Goal: Task Accomplishment & Management: Complete application form

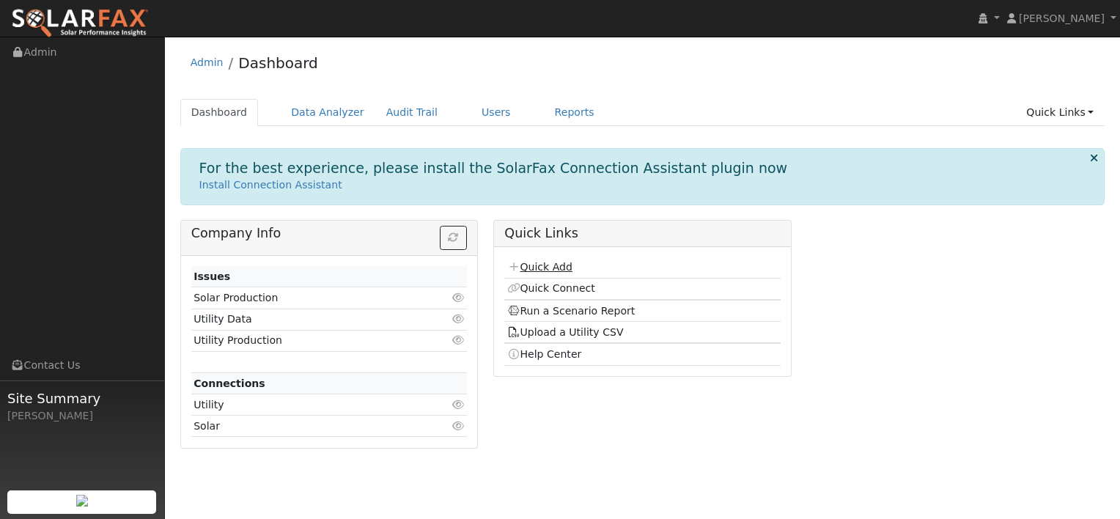
click at [552, 265] on link "Quick Add" at bounding box center [539, 267] width 65 height 12
click at [470, 111] on link "Users" at bounding box center [495, 112] width 51 height 27
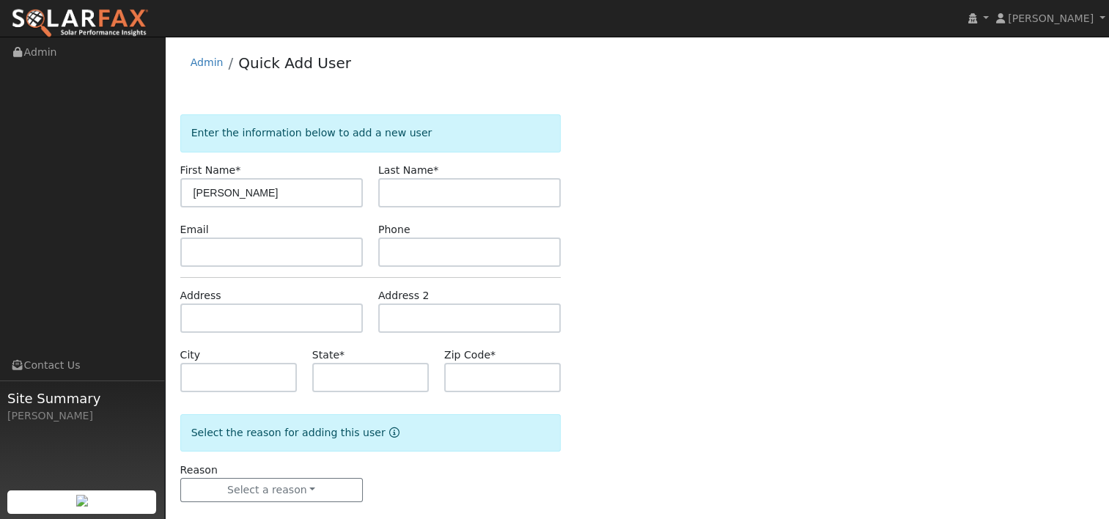
type input "[PERSON_NAME]"
drag, startPoint x: 197, startPoint y: 188, endPoint x: 142, endPoint y: 188, distance: 55.0
click at [142, 188] on div "Jon Landsman Jon Landsman Profile My Company Help Center Terms Of Service See W…" at bounding box center [554, 288] width 1109 height 502
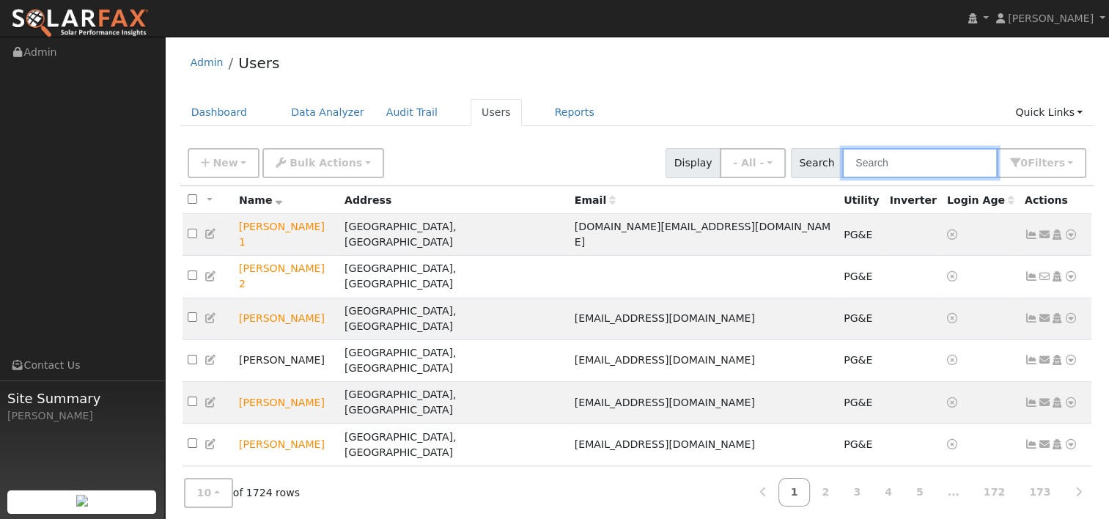
click at [903, 159] on input "text" at bounding box center [919, 163] width 155 height 30
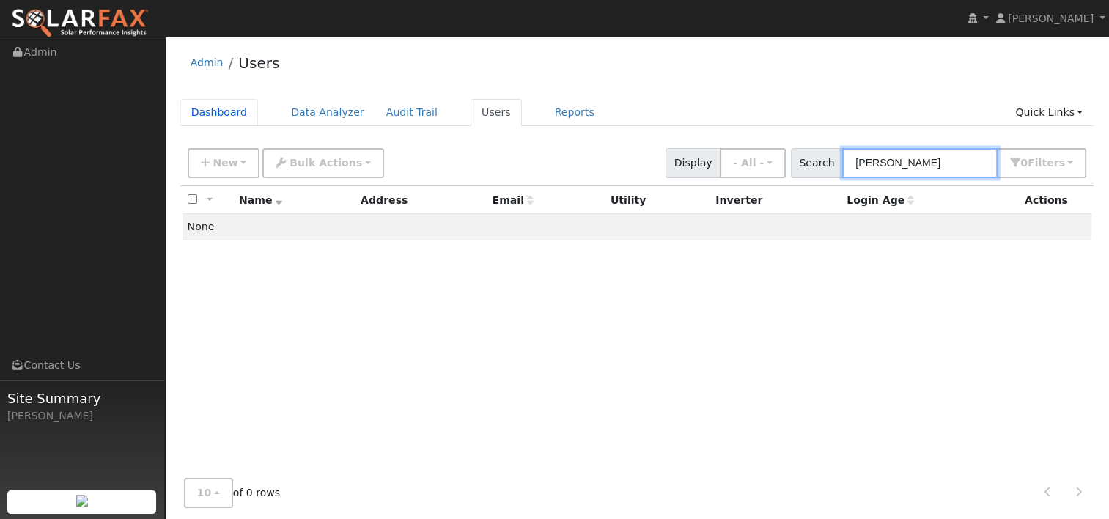
type input "michelle v"
click at [202, 117] on link "Dashboard" at bounding box center [219, 112] width 78 height 27
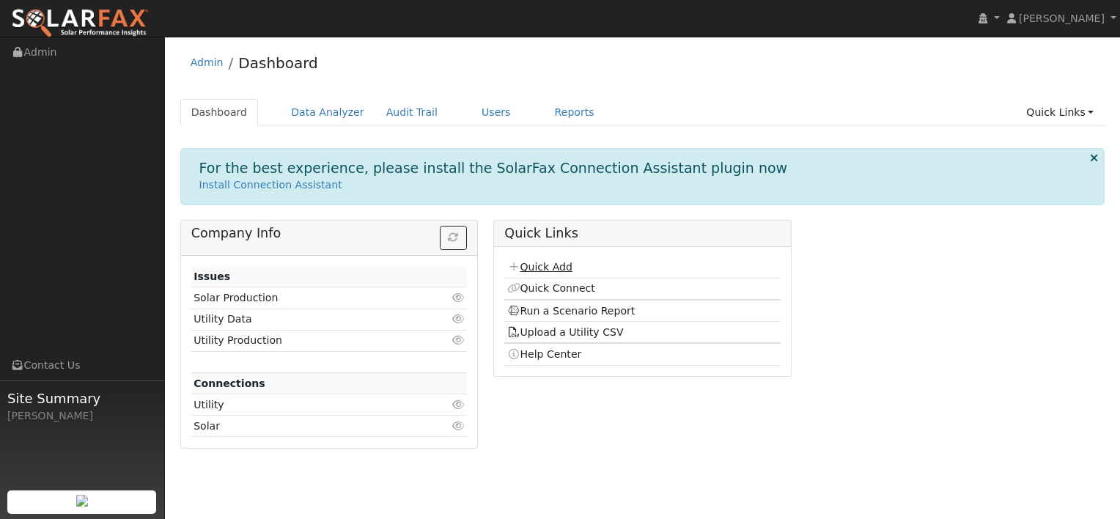
click at [559, 262] on link "Quick Add" at bounding box center [539, 267] width 65 height 12
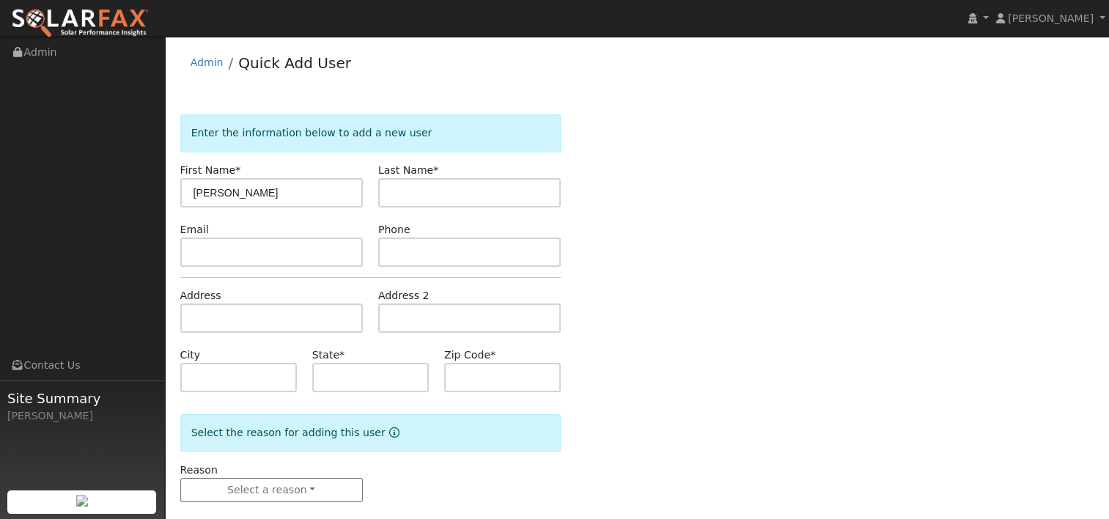
type input "[PERSON_NAME]"
paste input "[STREET_ADDRESS]"
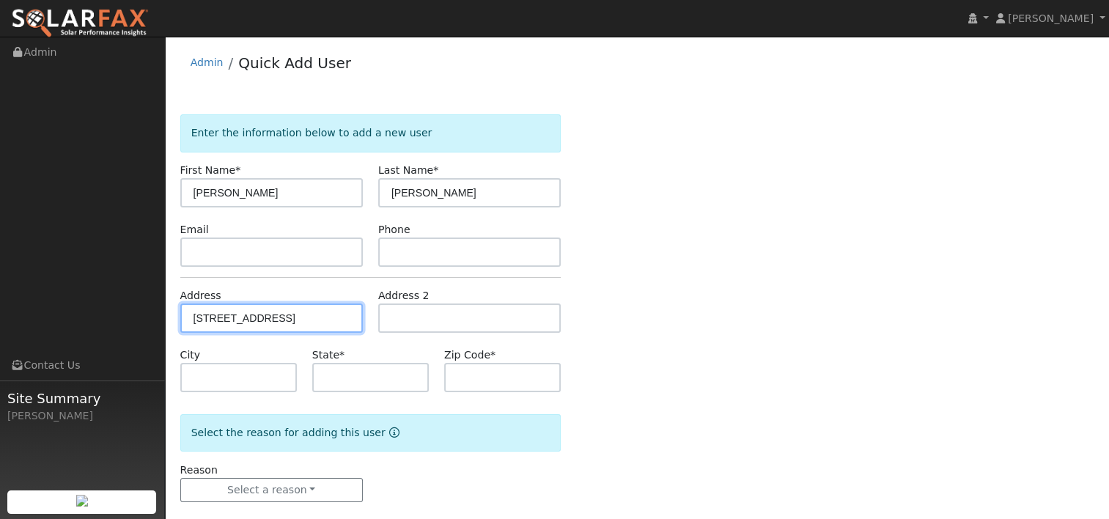
type input "[STREET_ADDRESS]"
type input "[GEOGRAPHIC_DATA]"
type input "CA"
type input "95688"
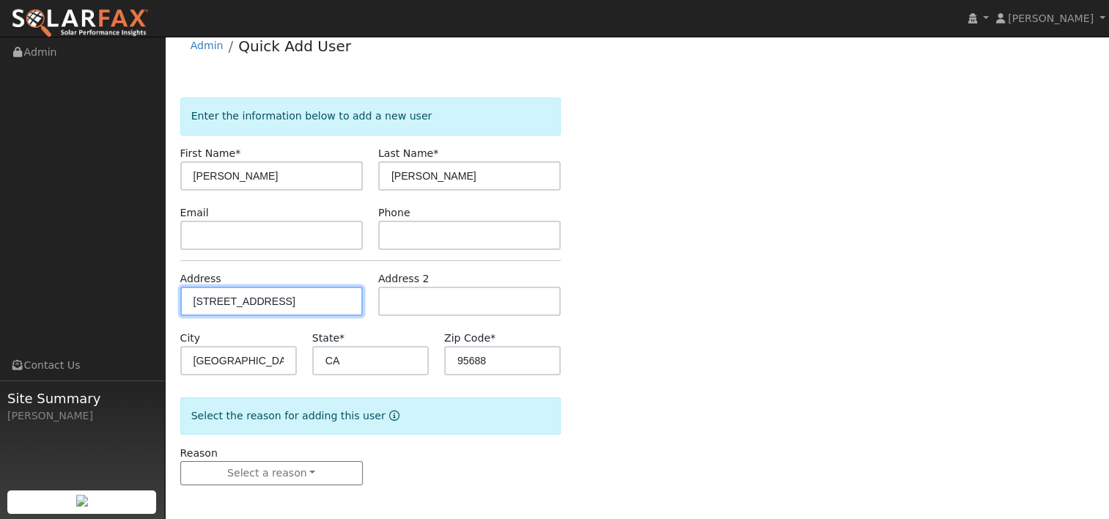
scroll to position [19, 0]
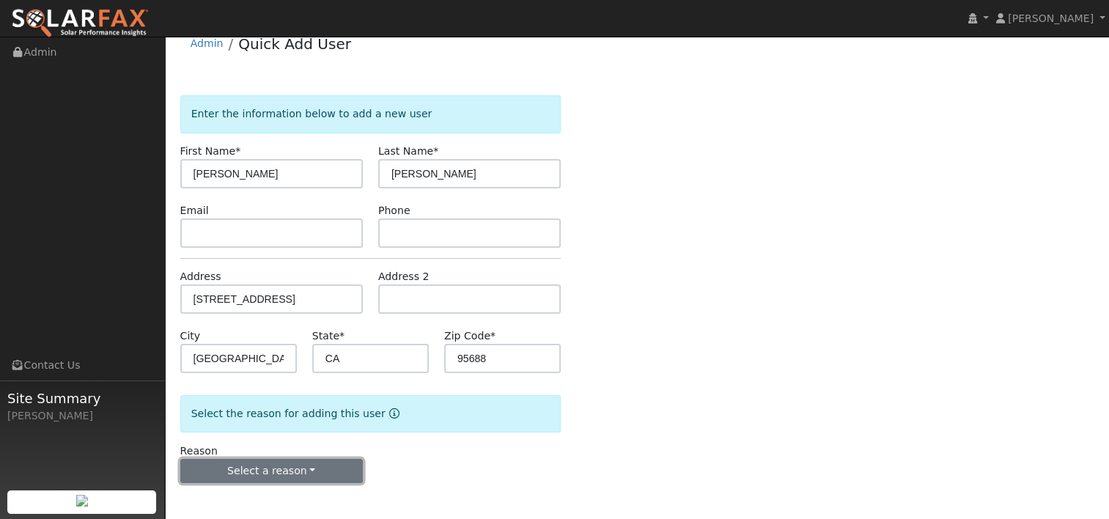
click at [300, 476] on button "Select a reason" at bounding box center [271, 471] width 182 height 25
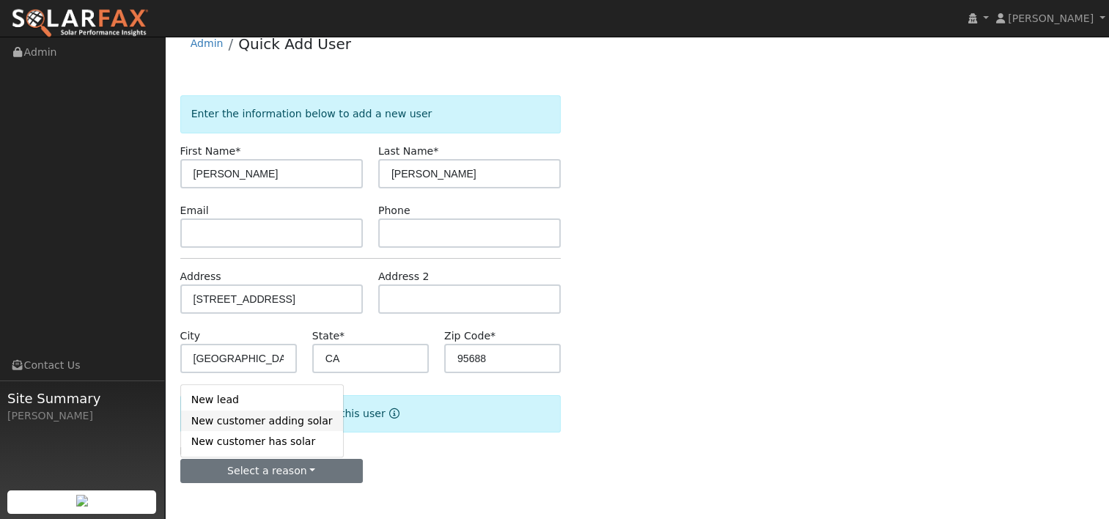
click at [254, 421] on link "New customer adding solar" at bounding box center [262, 420] width 162 height 21
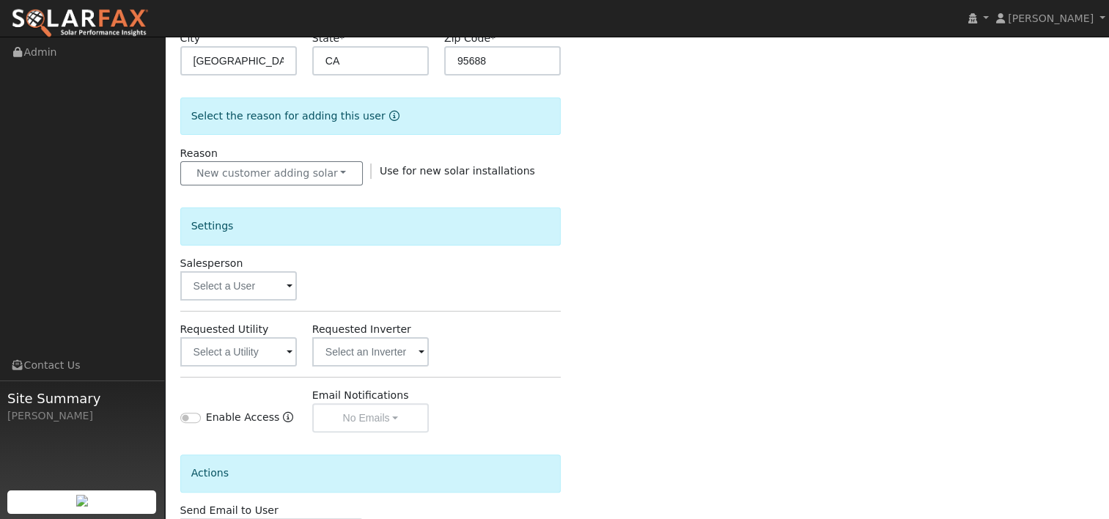
scroll to position [385, 0]
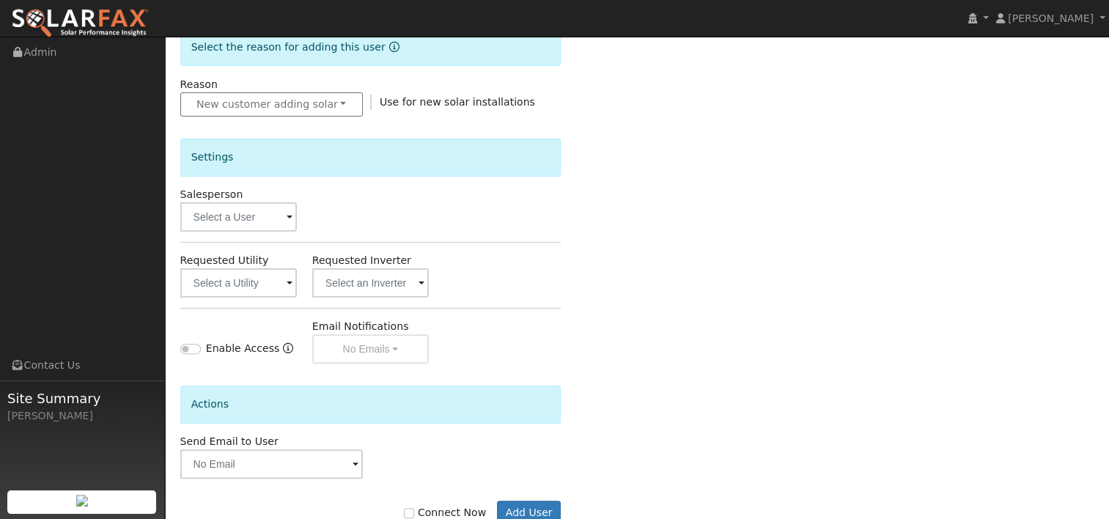
click at [287, 214] on span at bounding box center [289, 218] width 6 height 17
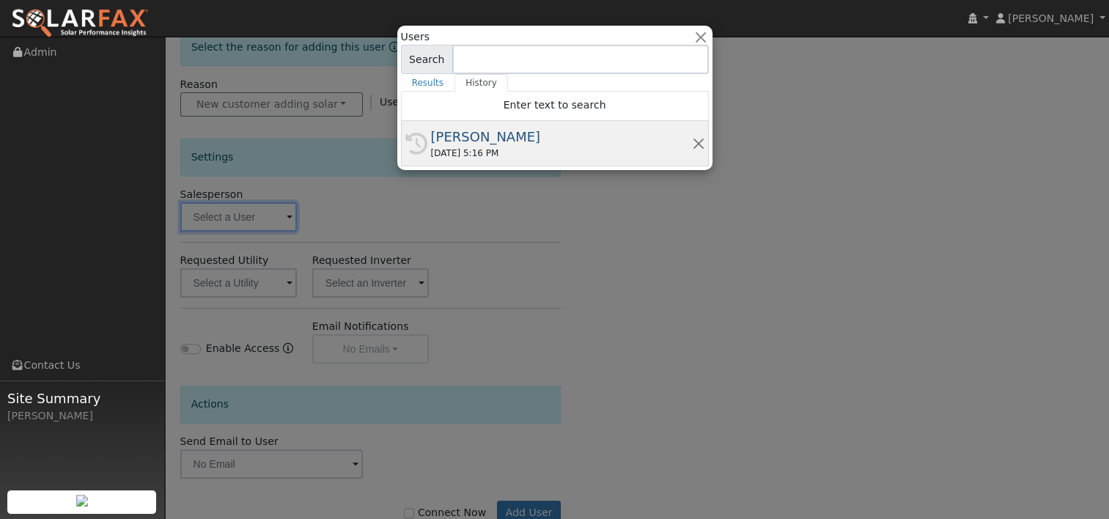
click at [453, 141] on div "[PERSON_NAME]" at bounding box center [561, 137] width 261 height 20
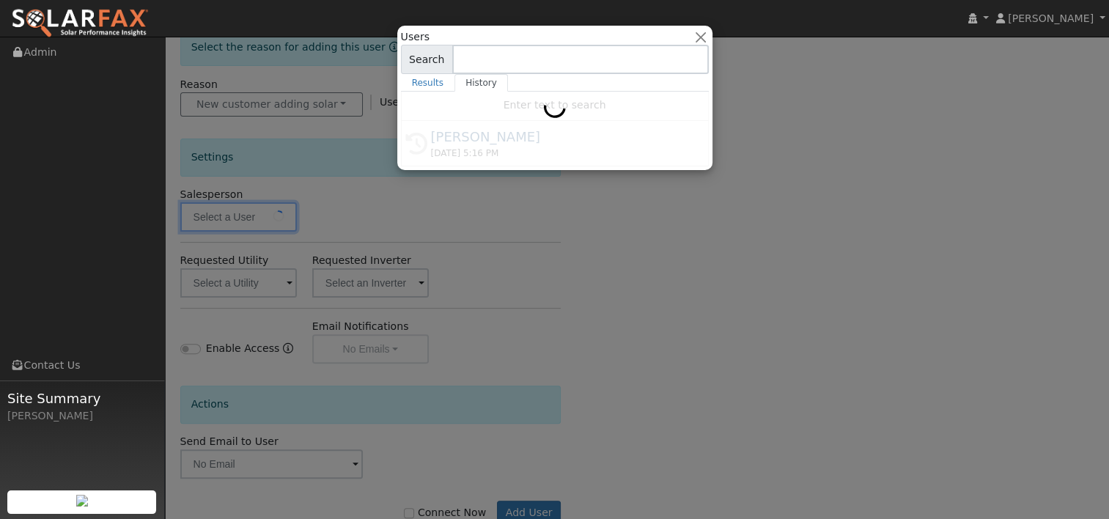
type input "[PERSON_NAME]"
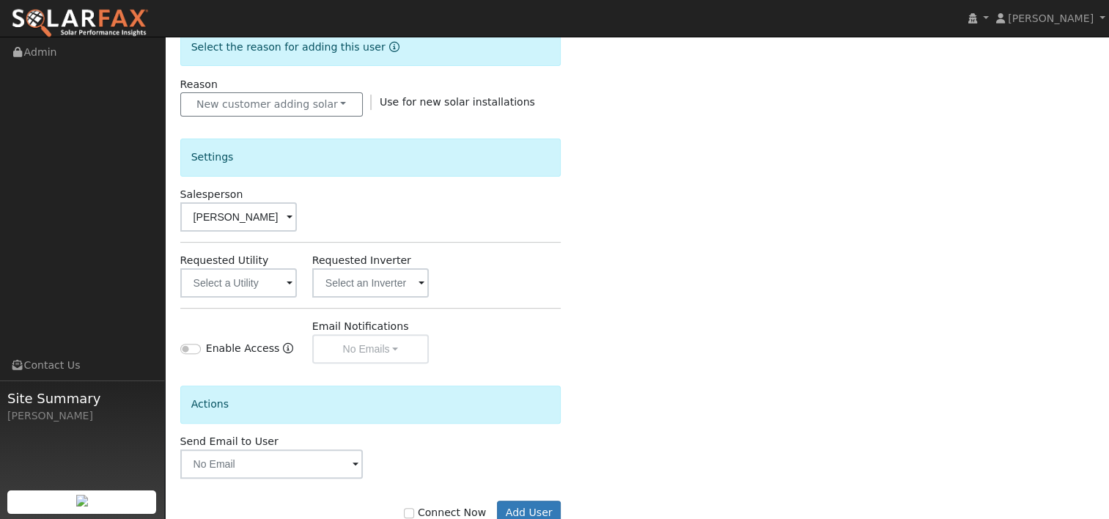
click at [292, 281] on span at bounding box center [289, 284] width 6 height 17
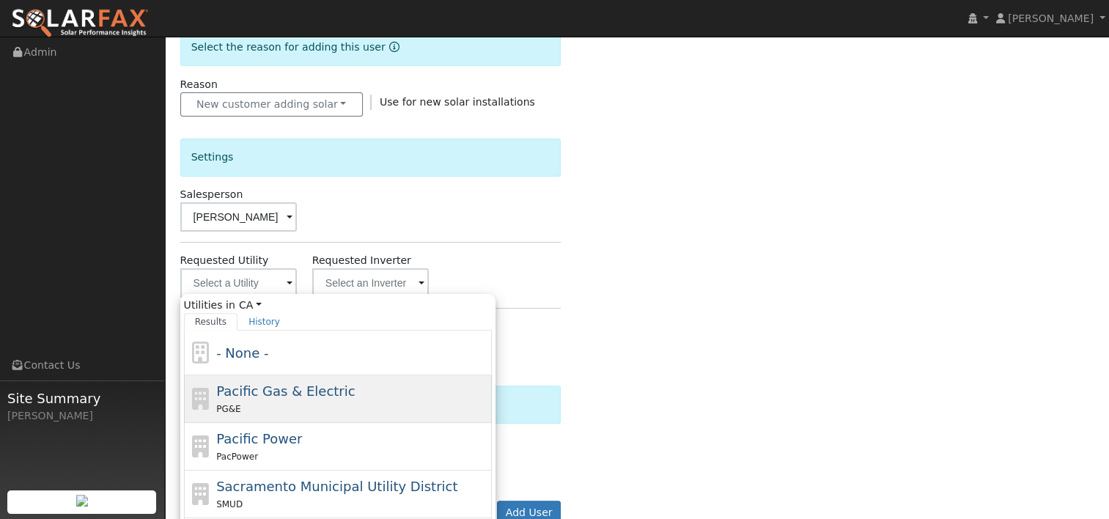
click at [260, 388] on span "Pacific Gas & Electric" at bounding box center [285, 390] width 138 height 15
type input "Pacific Gas & Electric"
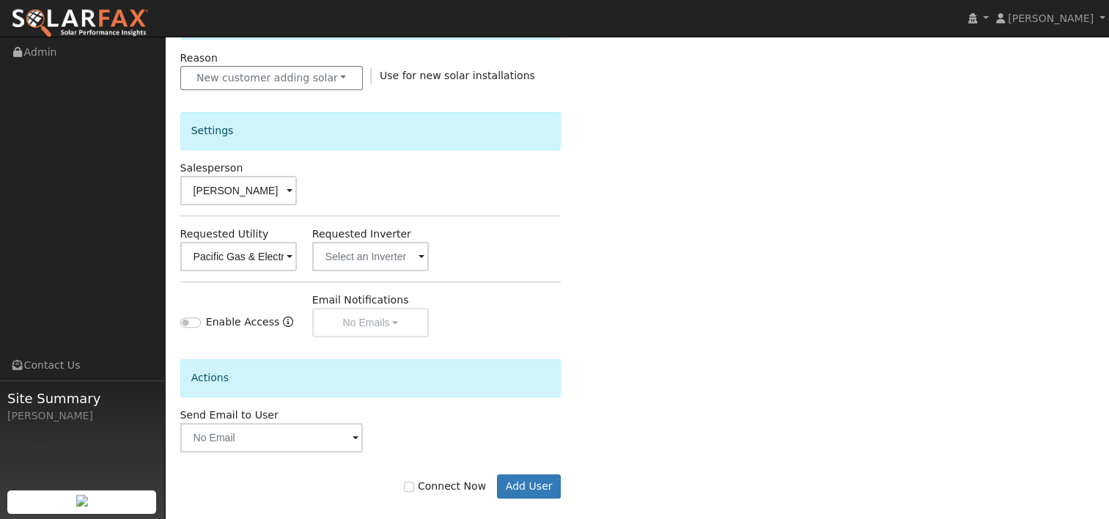
scroll to position [426, 0]
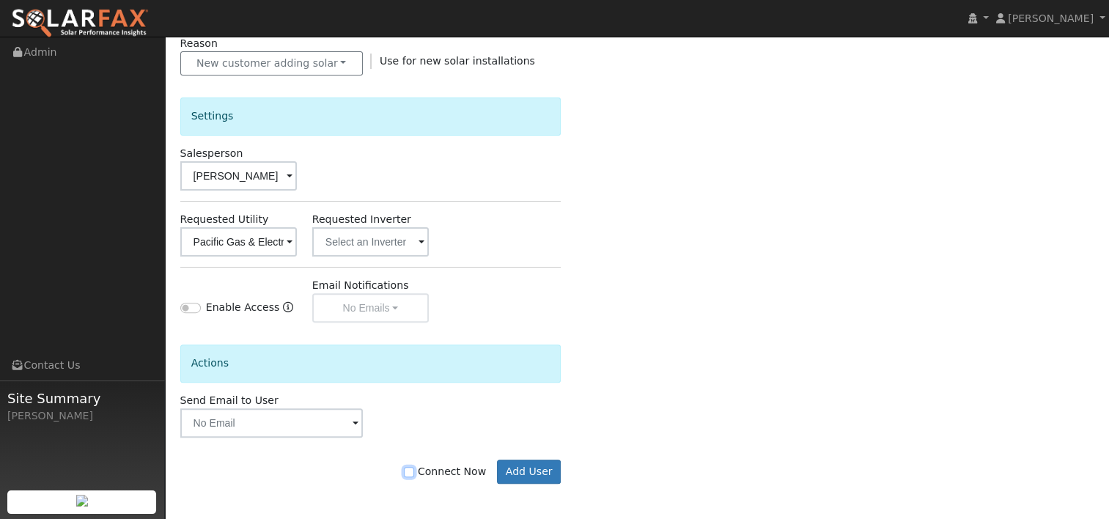
click at [414, 467] on input "Connect Now" at bounding box center [409, 472] width 10 height 10
checkbox input "true"
click at [528, 469] on button "Add User" at bounding box center [529, 471] width 64 height 25
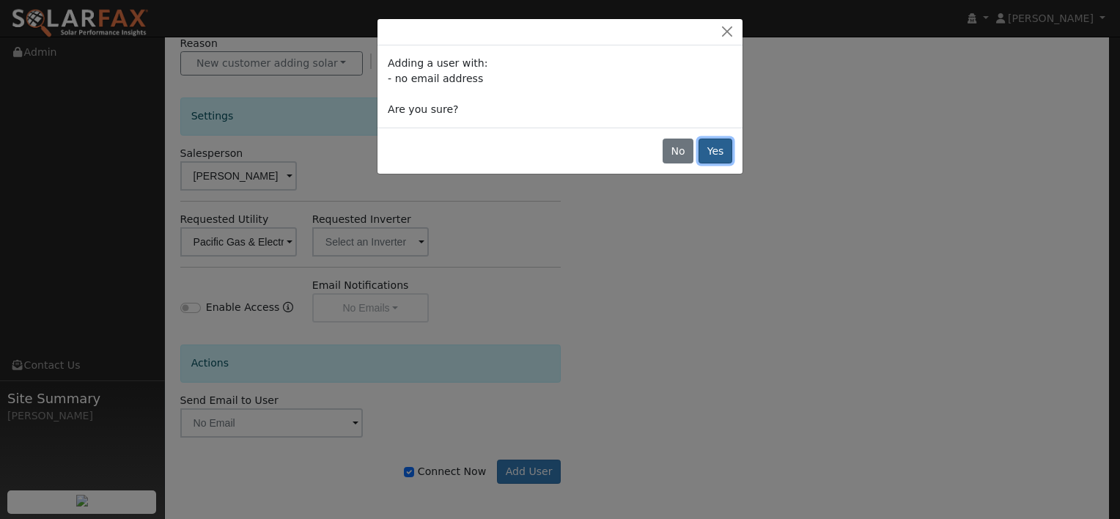
click at [710, 146] on button "Yes" at bounding box center [715, 150] width 34 height 25
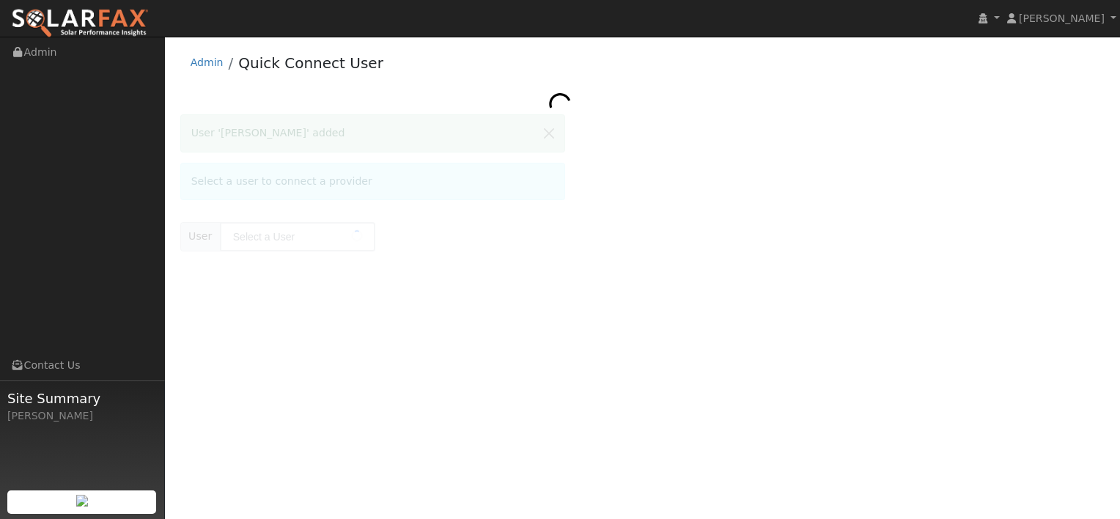
type input "[PERSON_NAME]"
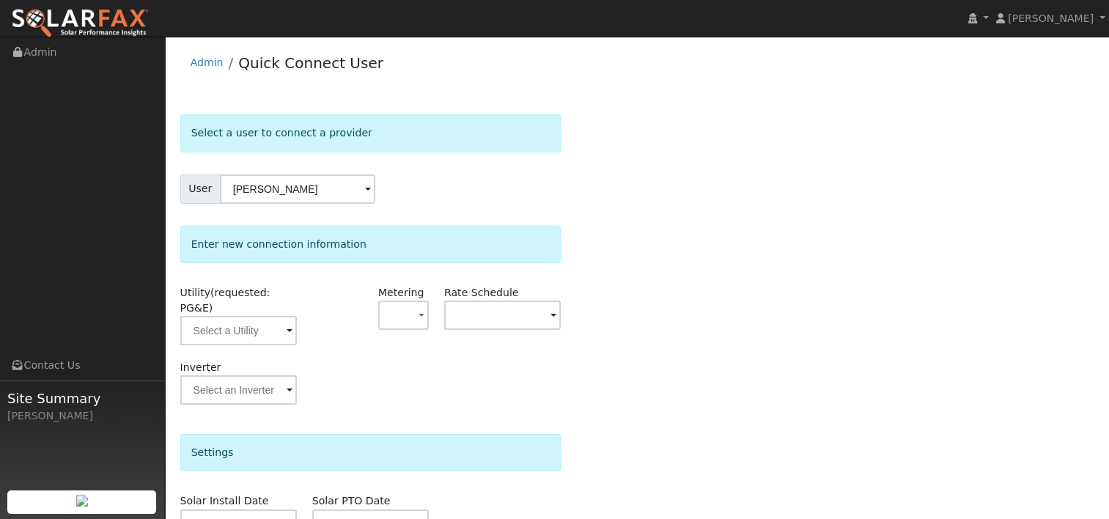
click at [289, 323] on span at bounding box center [289, 331] width 6 height 17
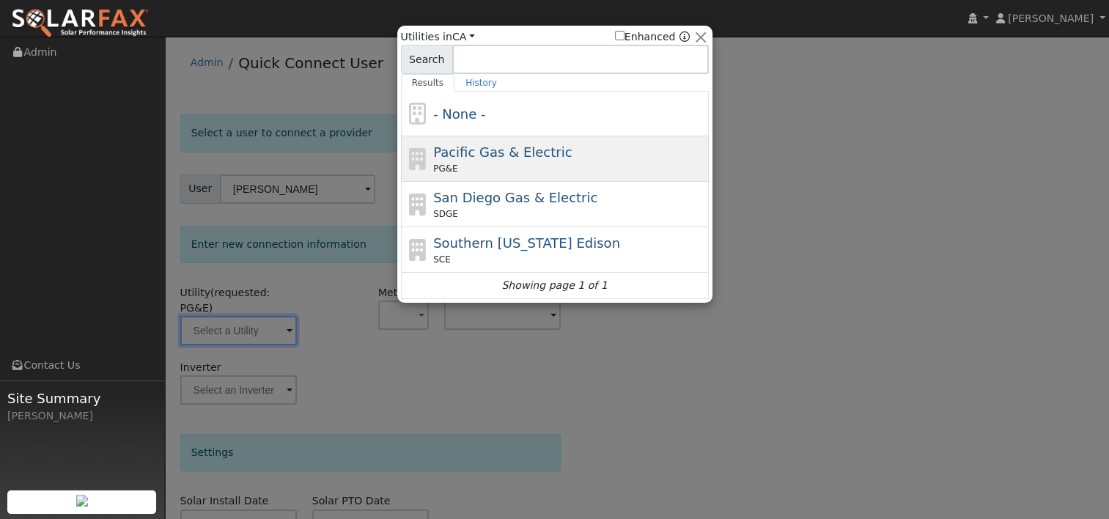
click at [451, 158] on span "Pacific Gas & Electric" at bounding box center [502, 151] width 138 height 15
type input "PG&E"
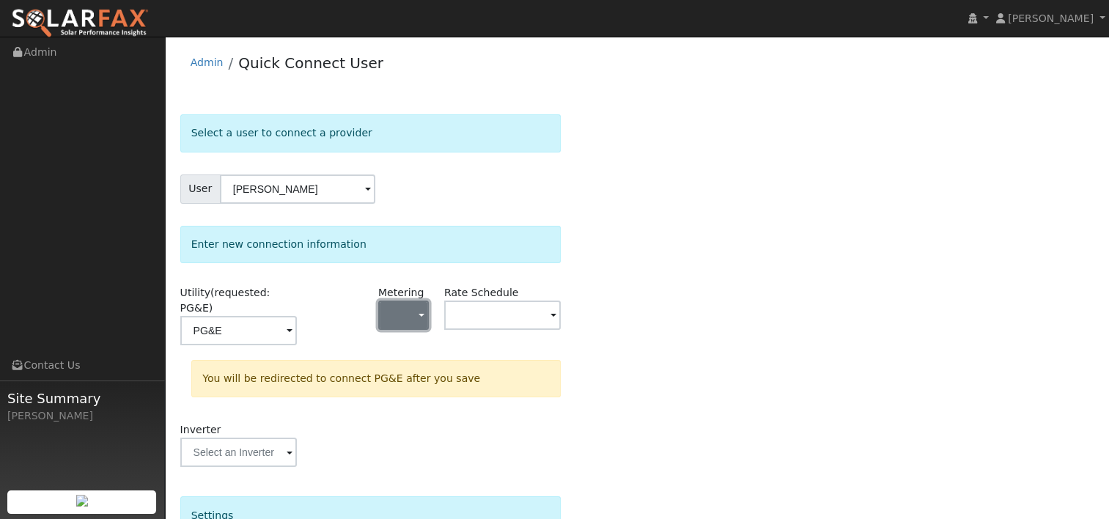
click at [416, 314] on button "button" at bounding box center [403, 314] width 51 height 29
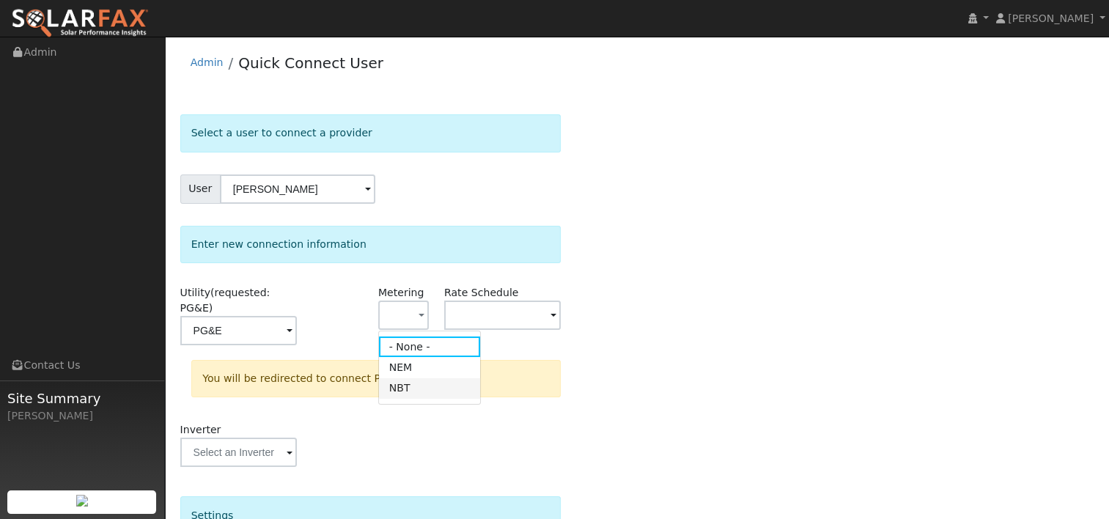
click at [407, 387] on link "NBT" at bounding box center [430, 388] width 102 height 21
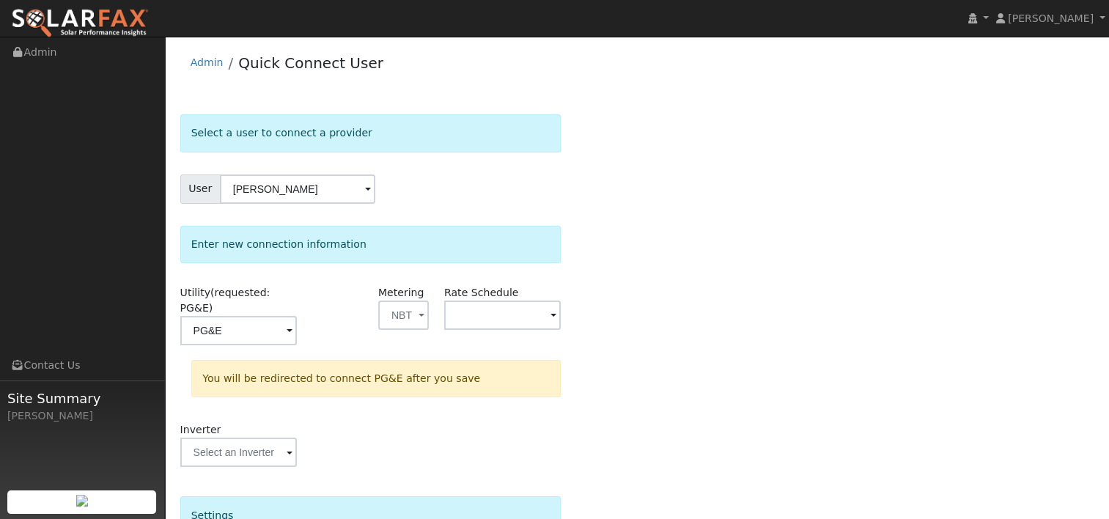
click at [551, 311] on span at bounding box center [553, 316] width 6 height 17
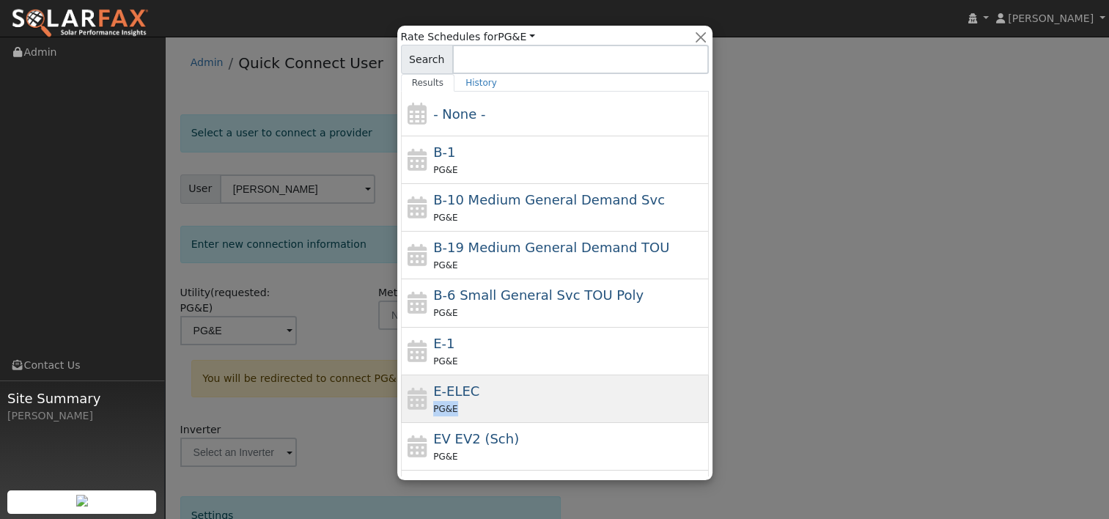
click at [479, 399] on div "E-ELEC PG&E" at bounding box center [569, 398] width 272 height 35
type input "E-ELEC"
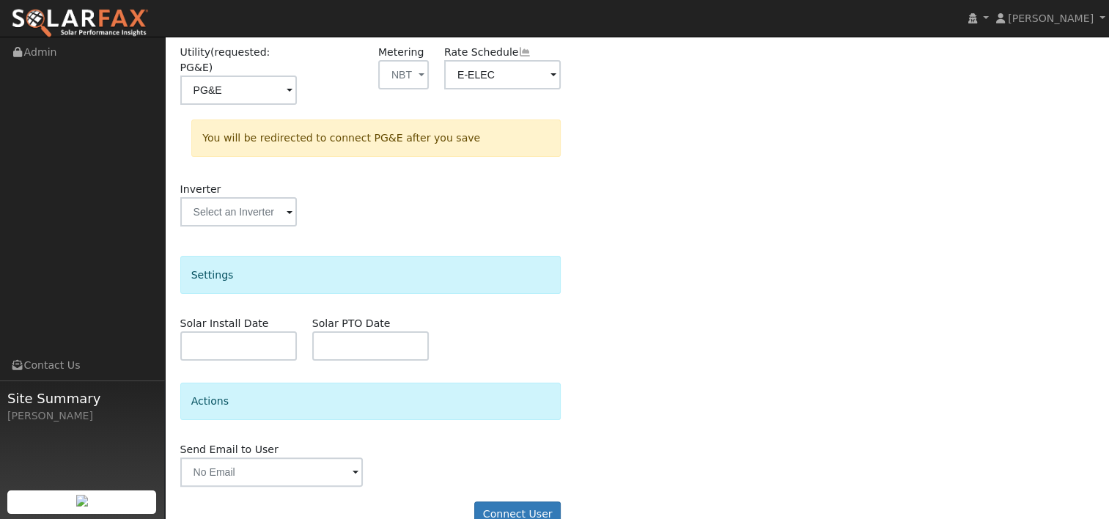
scroll to position [252, 0]
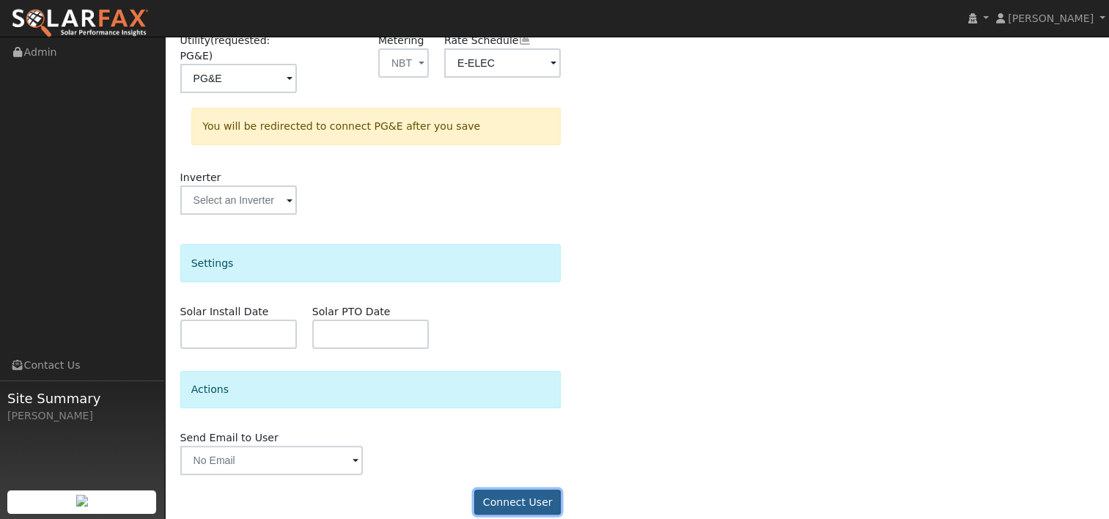
click at [530, 489] on button "Connect User" at bounding box center [517, 501] width 86 height 25
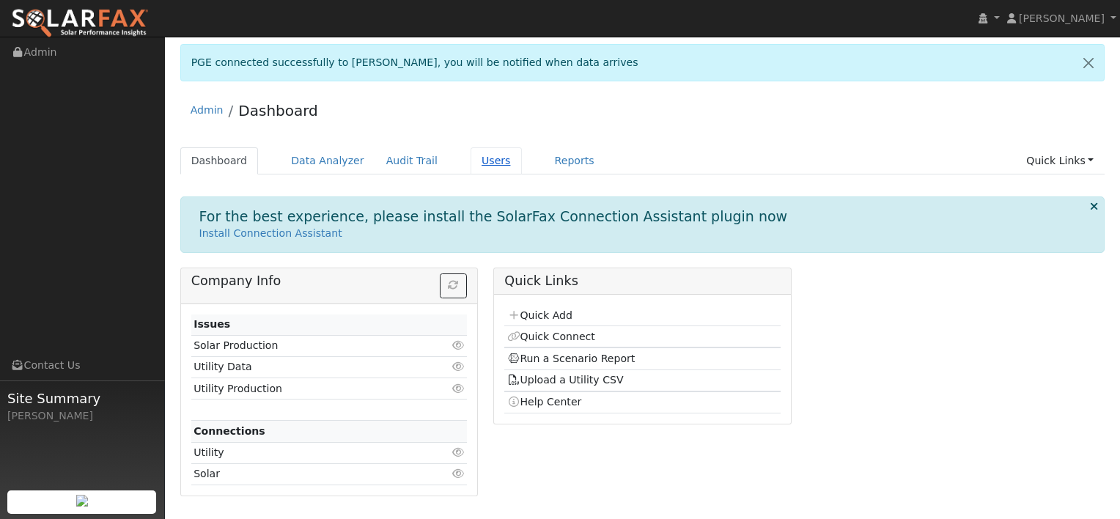
click at [470, 158] on link "Users" at bounding box center [495, 160] width 51 height 27
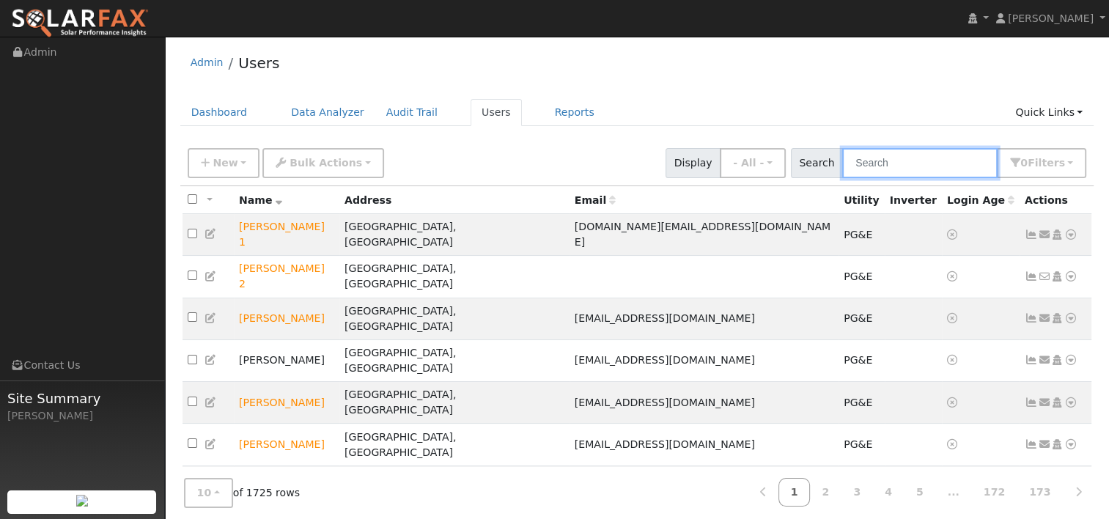
click at [891, 155] on input "text" at bounding box center [919, 163] width 155 height 30
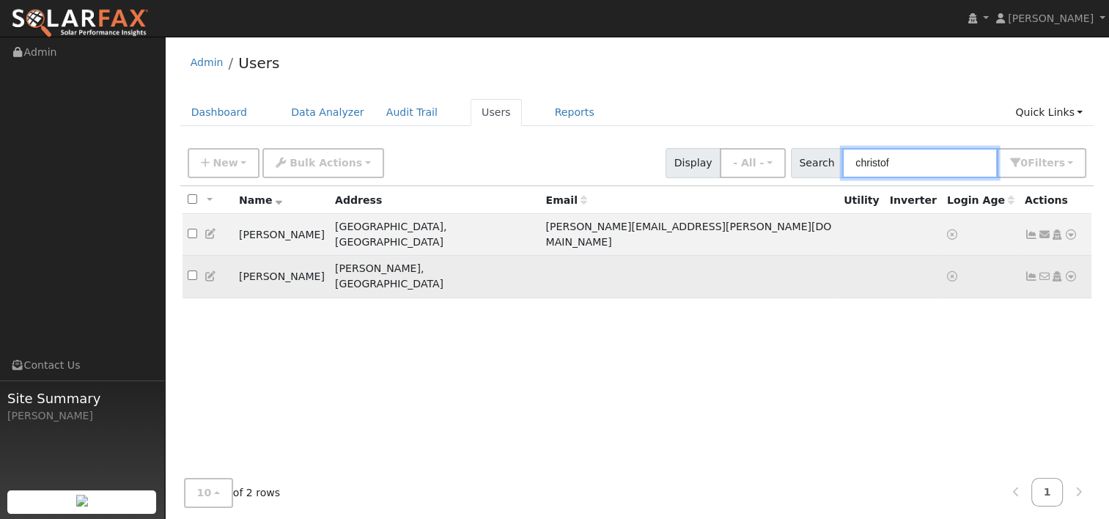
type input "christof"
click at [1071, 271] on icon at bounding box center [1070, 276] width 13 height 10
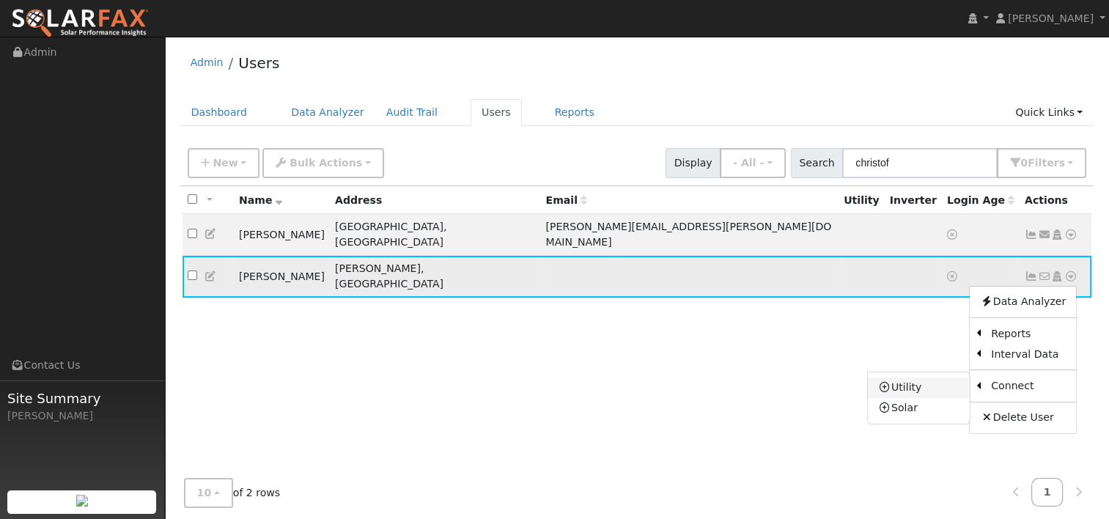
click at [915, 377] on link "Utility" at bounding box center [919, 387] width 102 height 21
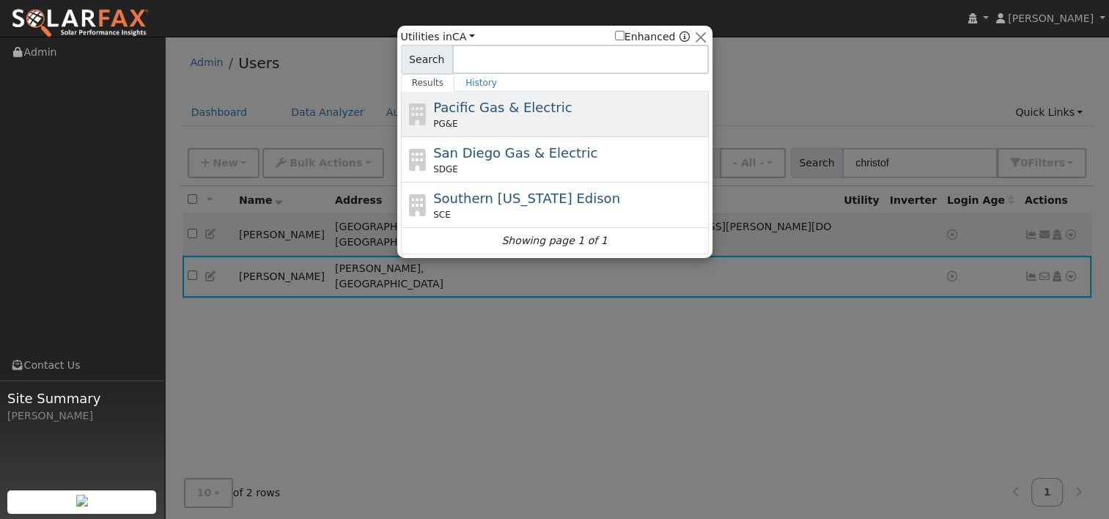
click at [501, 108] on span "Pacific Gas & Electric" at bounding box center [502, 107] width 138 height 15
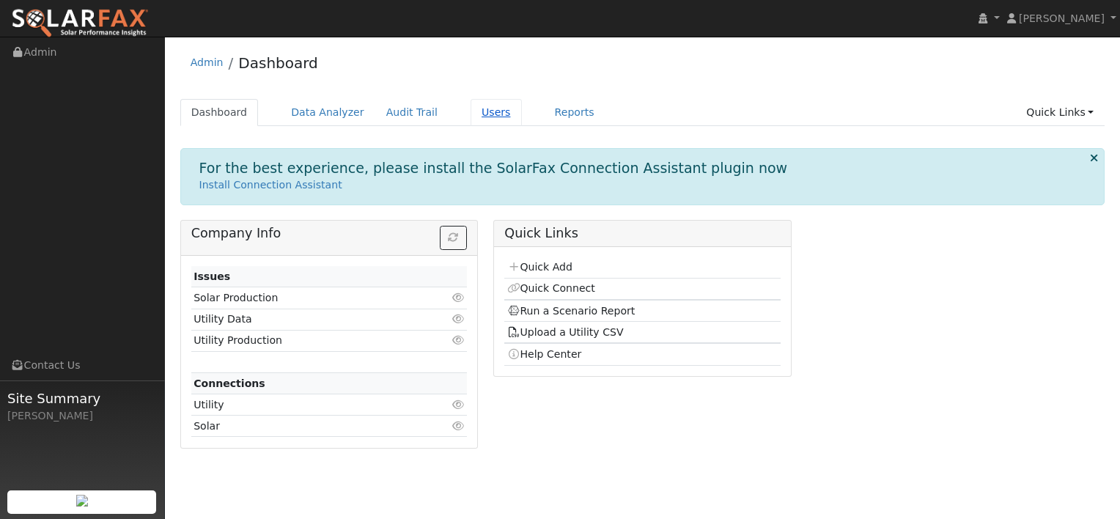
click at [471, 118] on link "Users" at bounding box center [495, 112] width 51 height 27
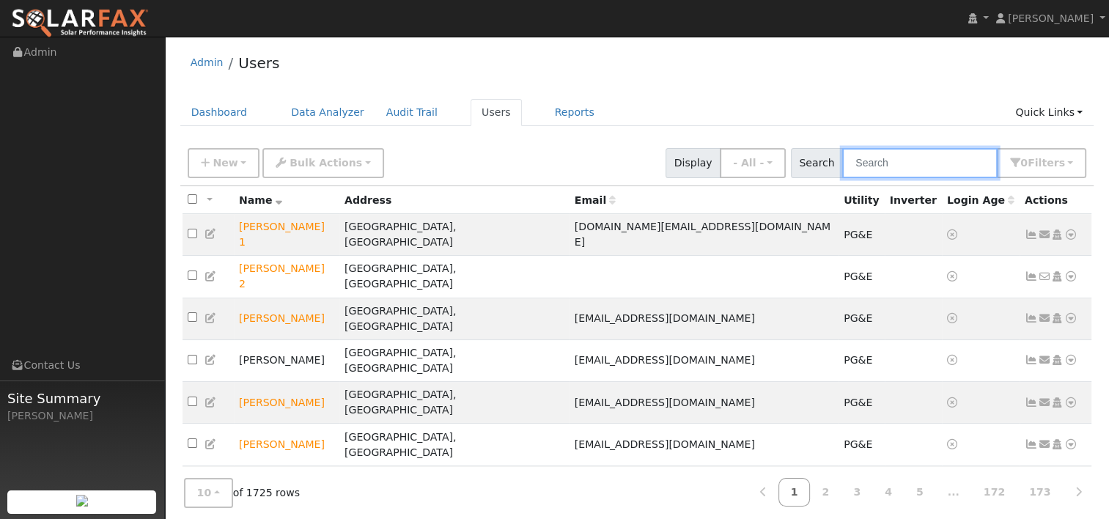
click at [907, 160] on input "text" at bounding box center [919, 163] width 155 height 30
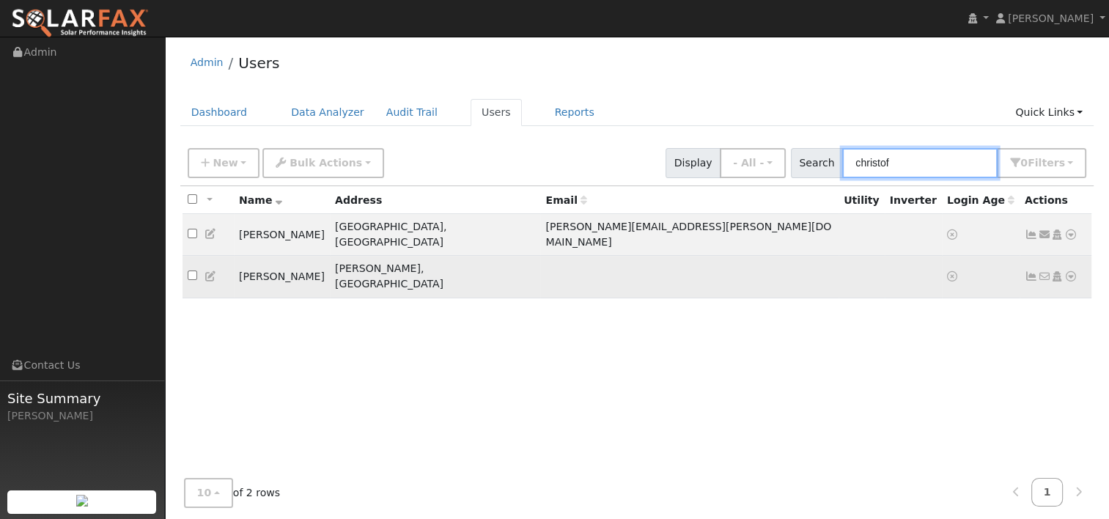
type input "christof"
click at [1067, 271] on icon at bounding box center [1070, 276] width 13 height 10
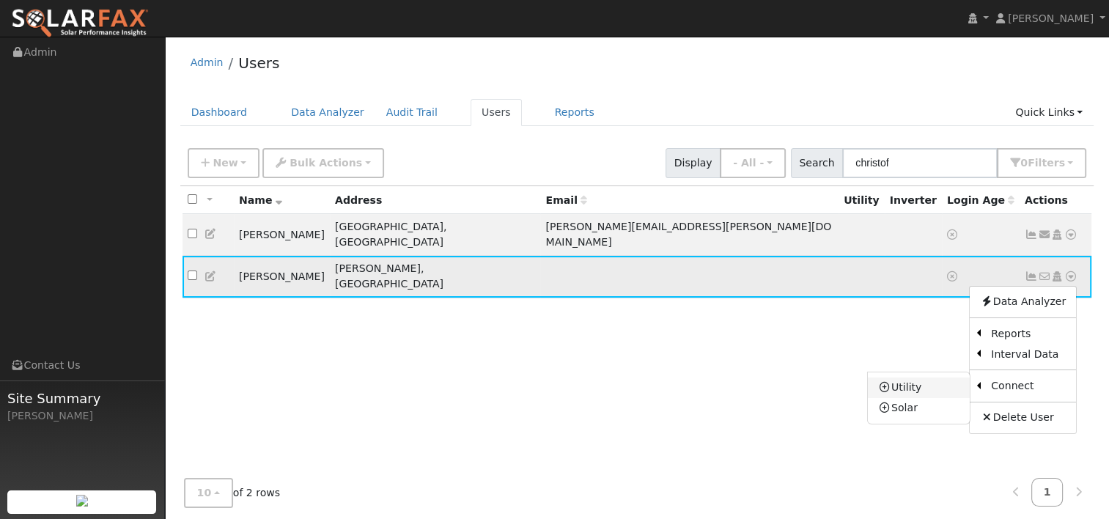
click at [913, 377] on link "Utility" at bounding box center [919, 387] width 102 height 21
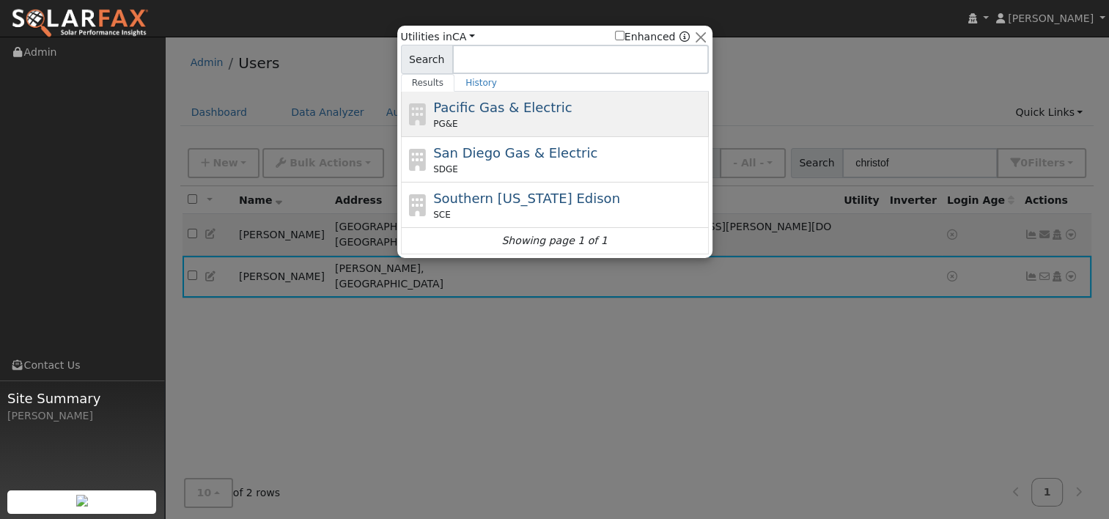
click at [482, 108] on span "Pacific Gas & Electric" at bounding box center [502, 107] width 138 height 15
